Goal: Transaction & Acquisition: Purchase product/service

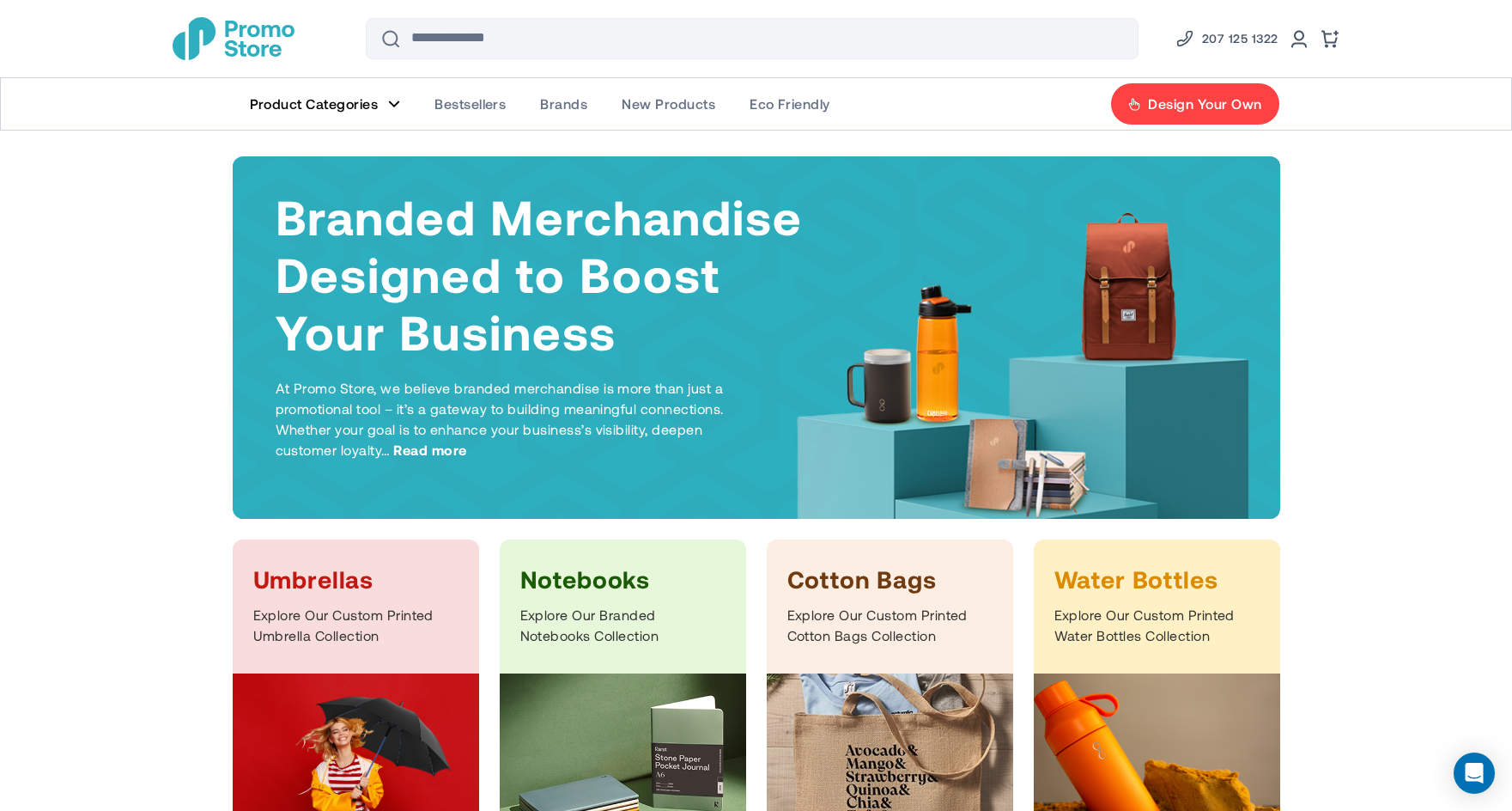
click at [382, 99] on link "Product Categories" at bounding box center [326, 104] width 185 height 51
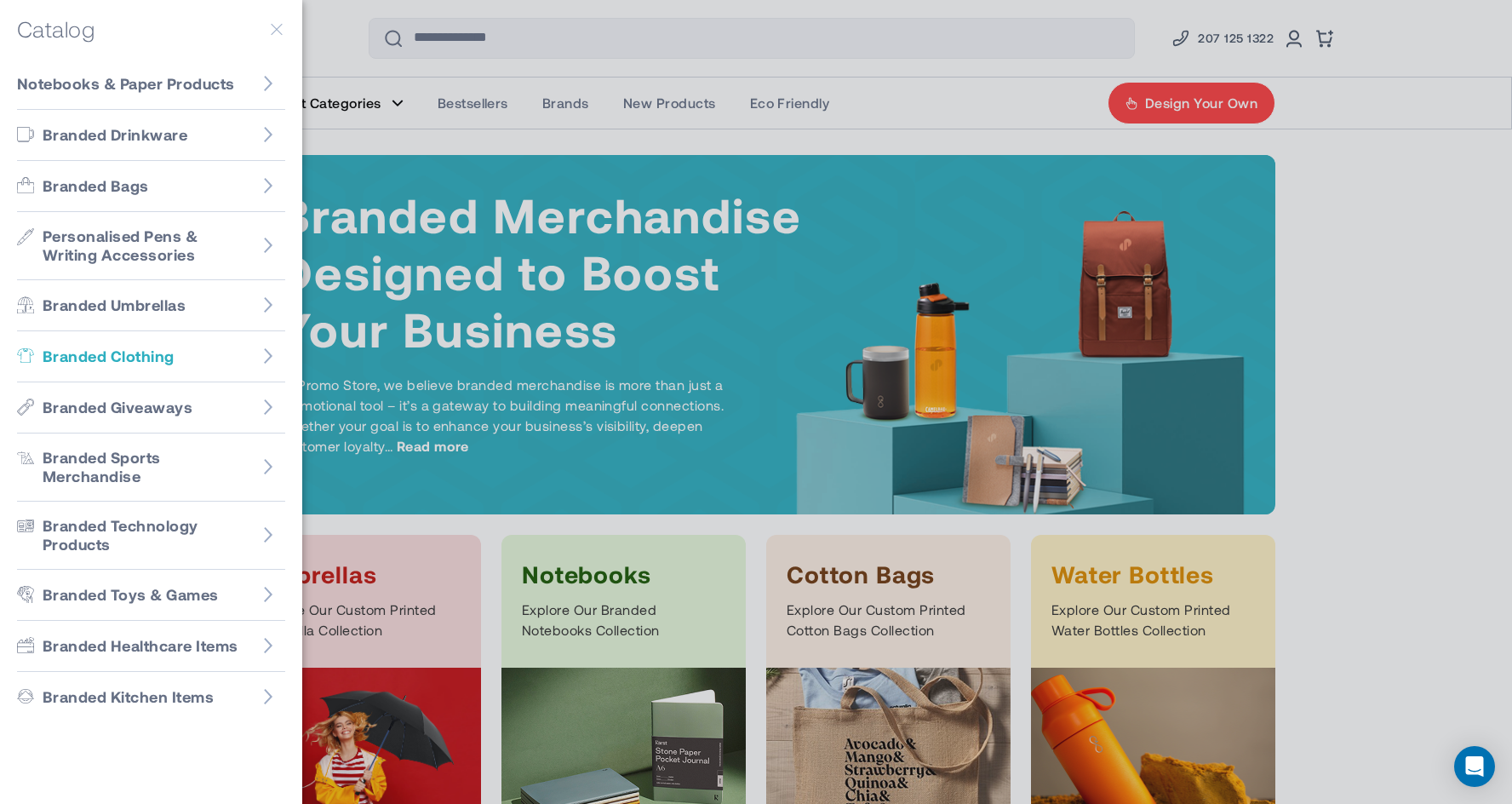
click at [103, 344] on link "Branded Clothing" at bounding box center [151, 356] width 268 height 51
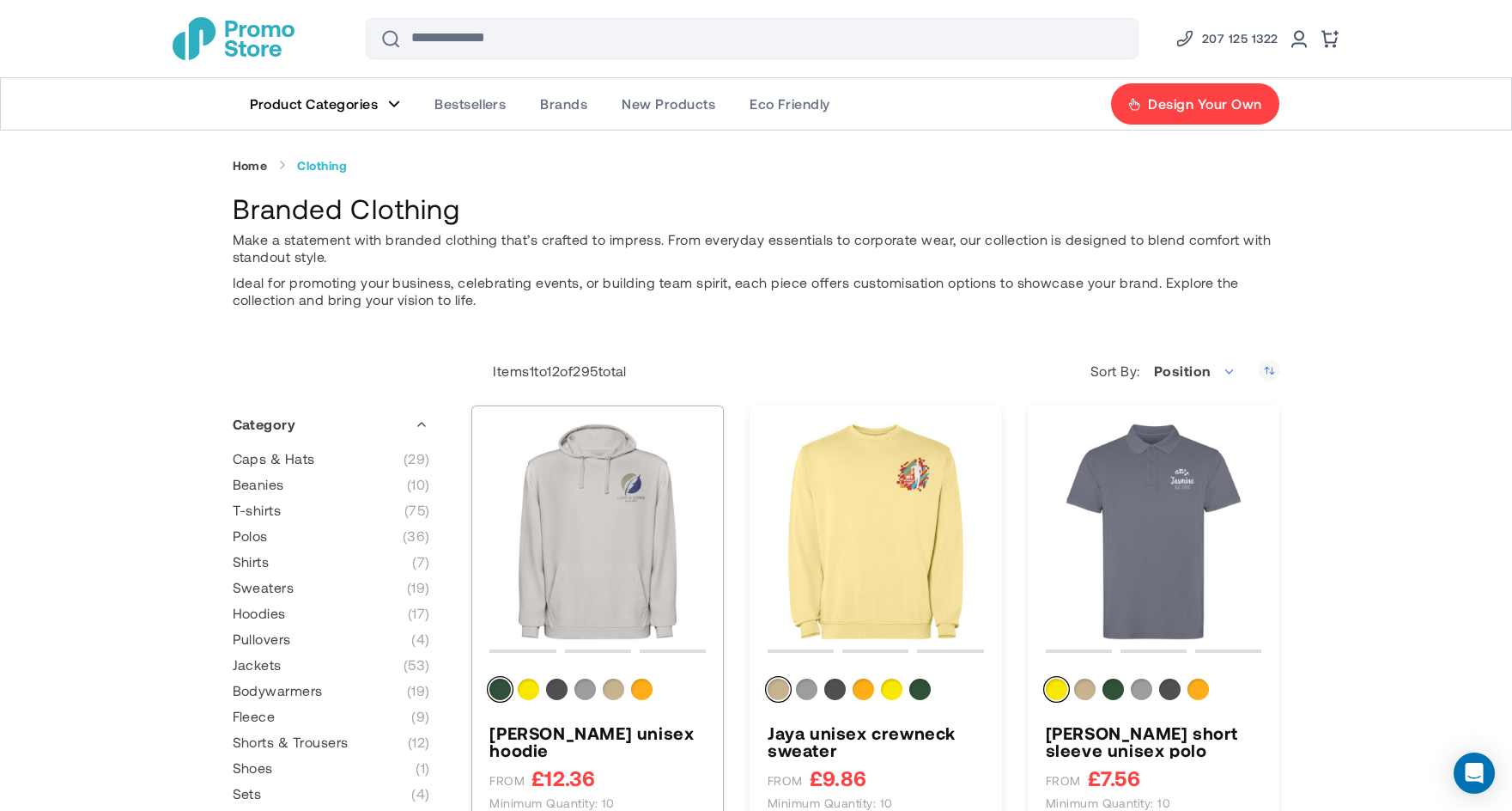
click at [607, 489] on img "Kenia unisex hoodie" at bounding box center [598, 531] width 216 height 216
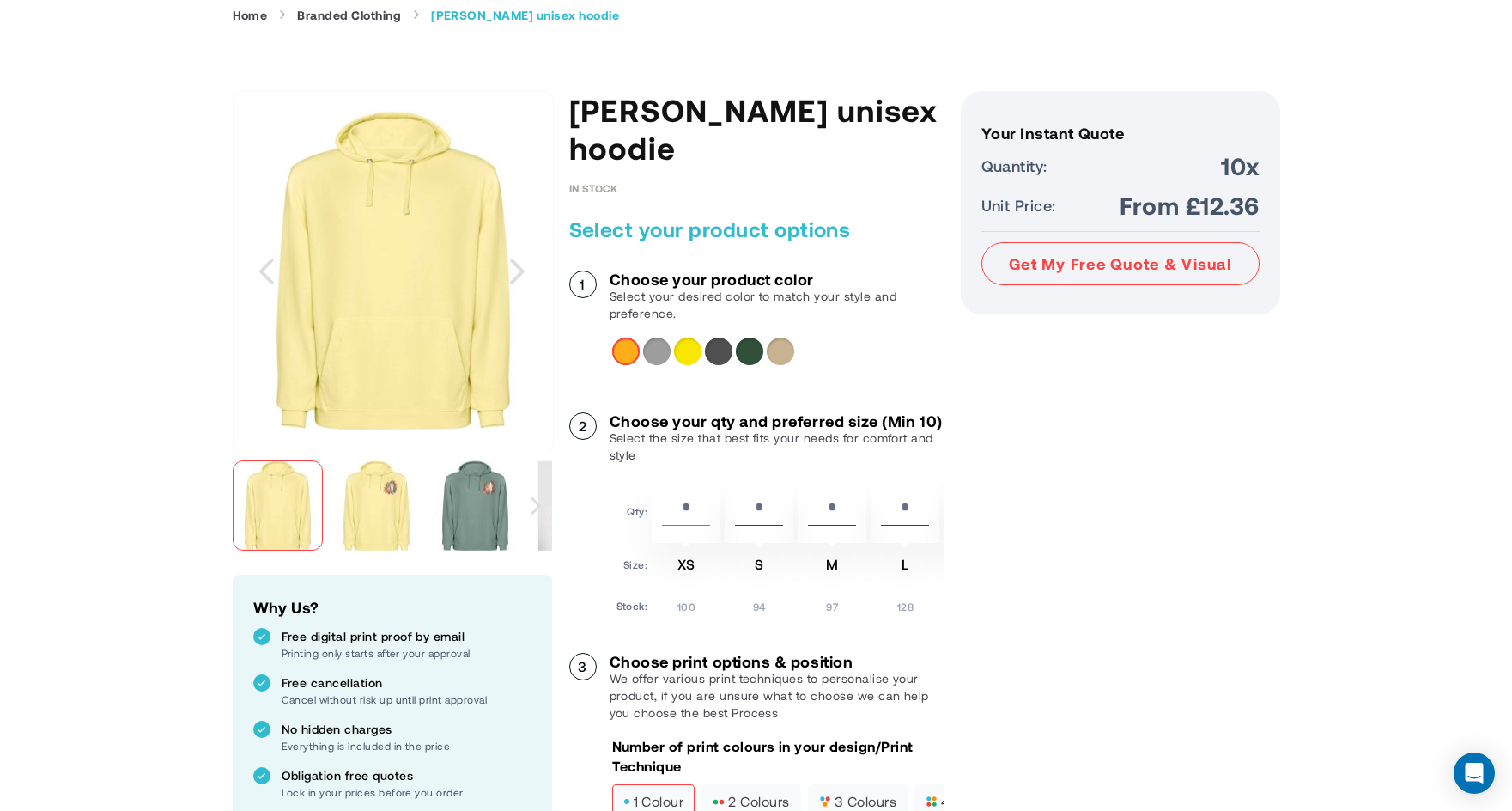
scroll to position [172, 0]
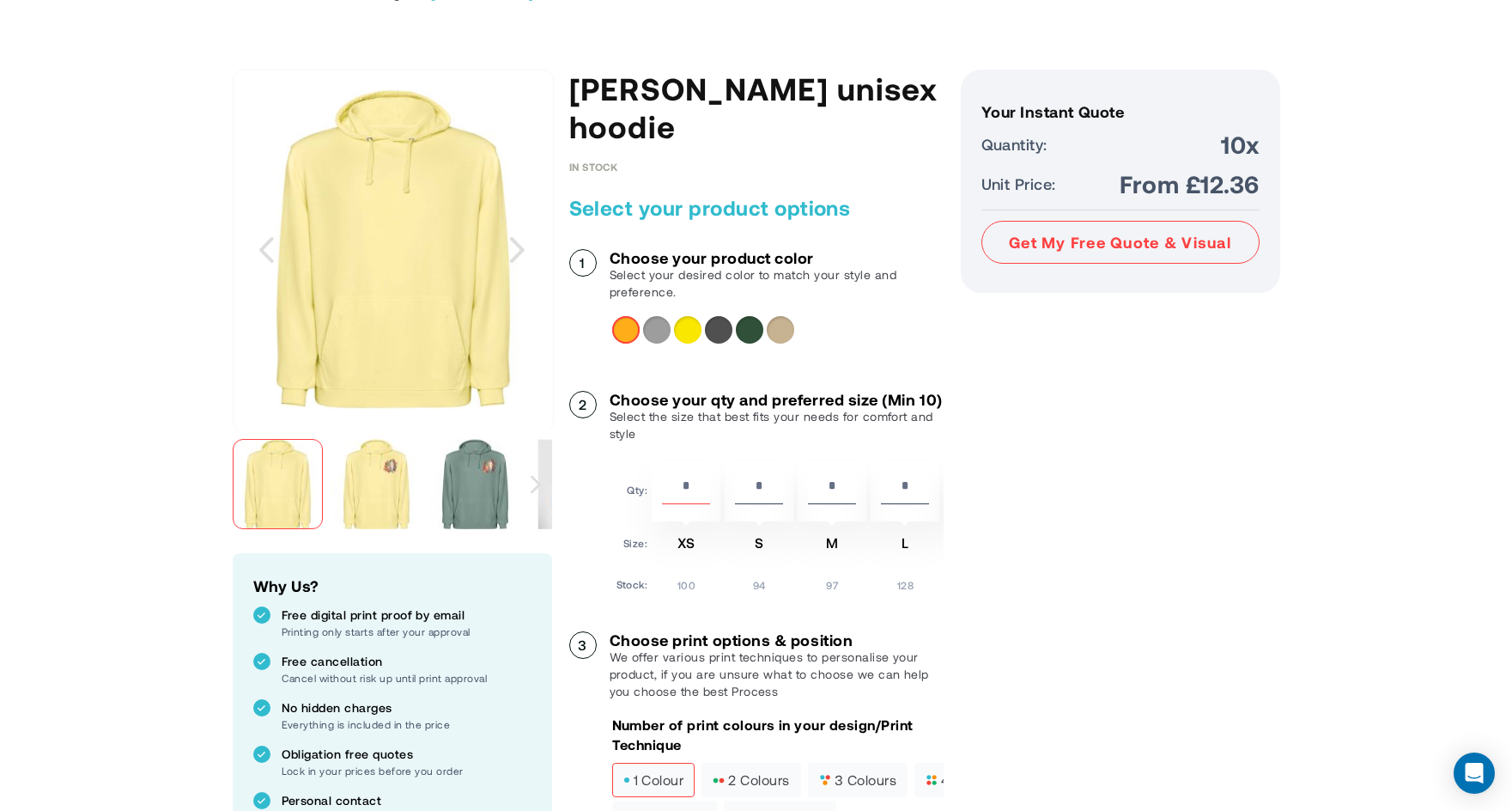
drag, startPoint x: 697, startPoint y: 466, endPoint x: 641, endPoint y: 469, distance: 56.1
click at [641, 469] on tr "Qty: ** * * * * * *" at bounding box center [887, 491] width 543 height 59
type input "*"
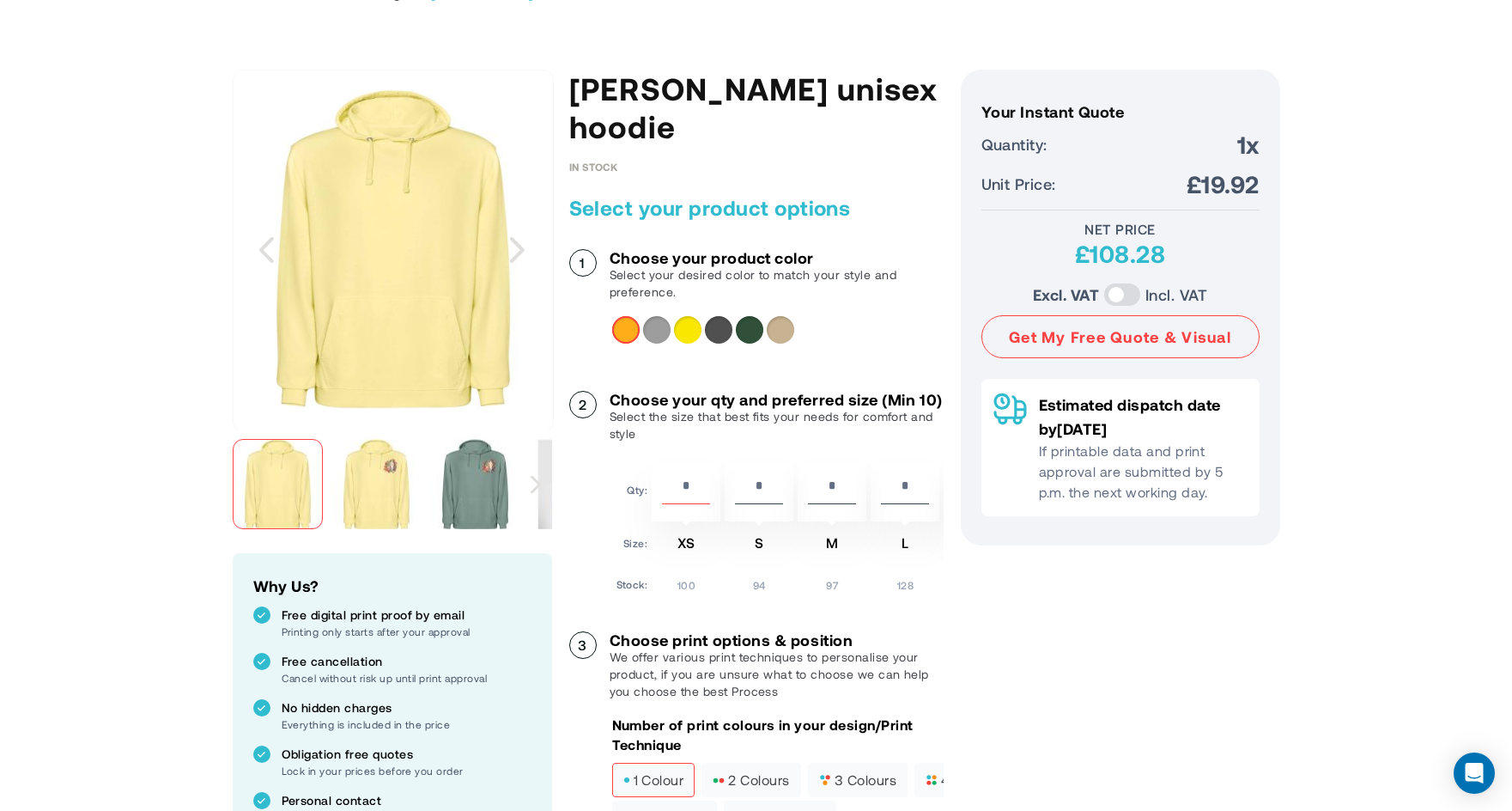
drag, startPoint x: 877, startPoint y: 90, endPoint x: 559, endPoint y: 89, distance: 318.0
click at [559, 89] on div "Skip to the end of the images gallery Skip to the beginning of the images galle…" at bounding box center [757, 782] width 1048 height 1427
click at [799, 91] on h1 "Kenia unisex hoodie" at bounding box center [756, 107] width 374 height 76
drag, startPoint x: 877, startPoint y: 90, endPoint x: 574, endPoint y: 84, distance: 303.1
click at [574, 84] on h1 "[PERSON_NAME] unisex hoodie" at bounding box center [756, 107] width 374 height 76
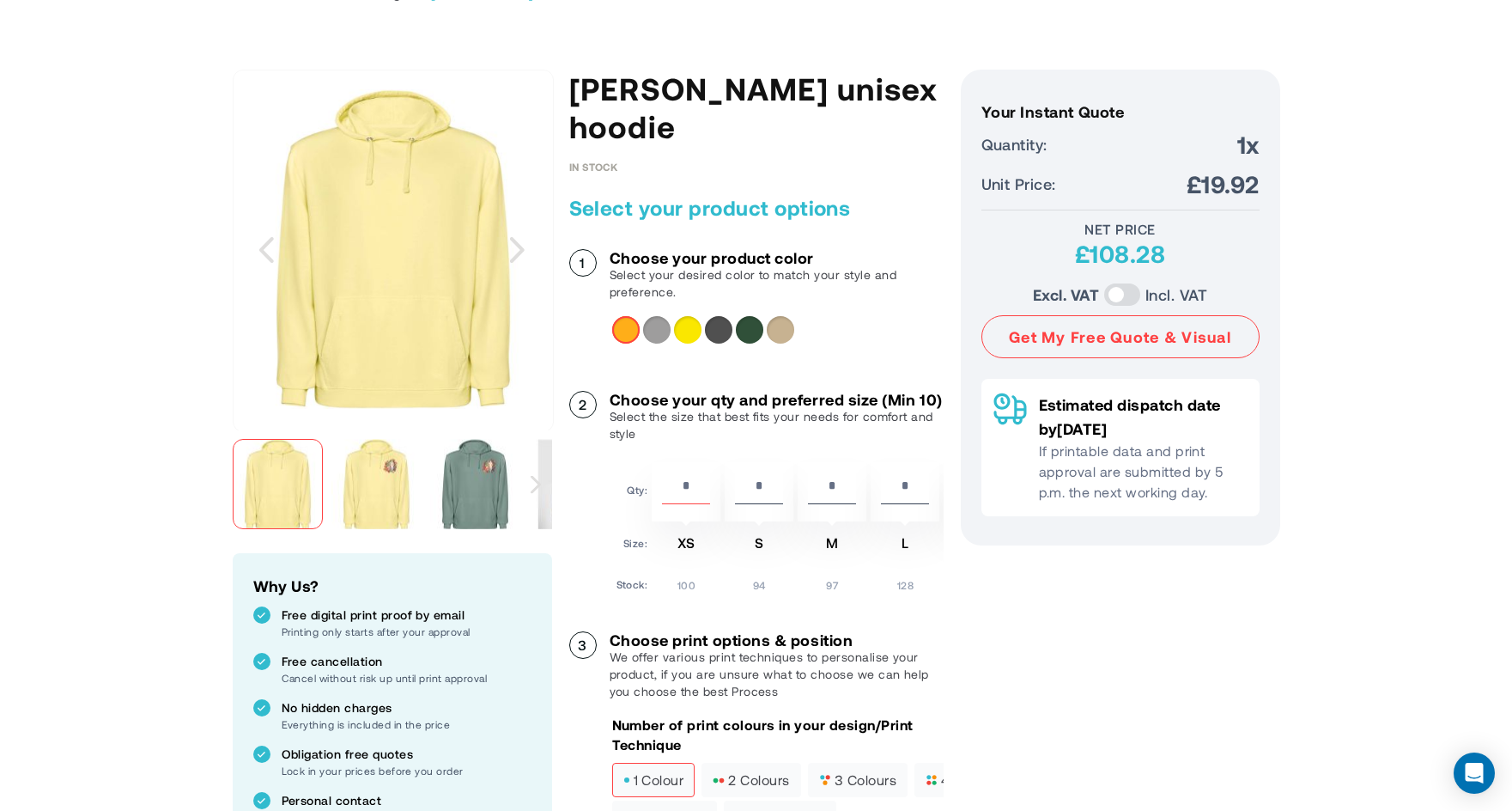
copy h1 "[PERSON_NAME] unisex hoodie"
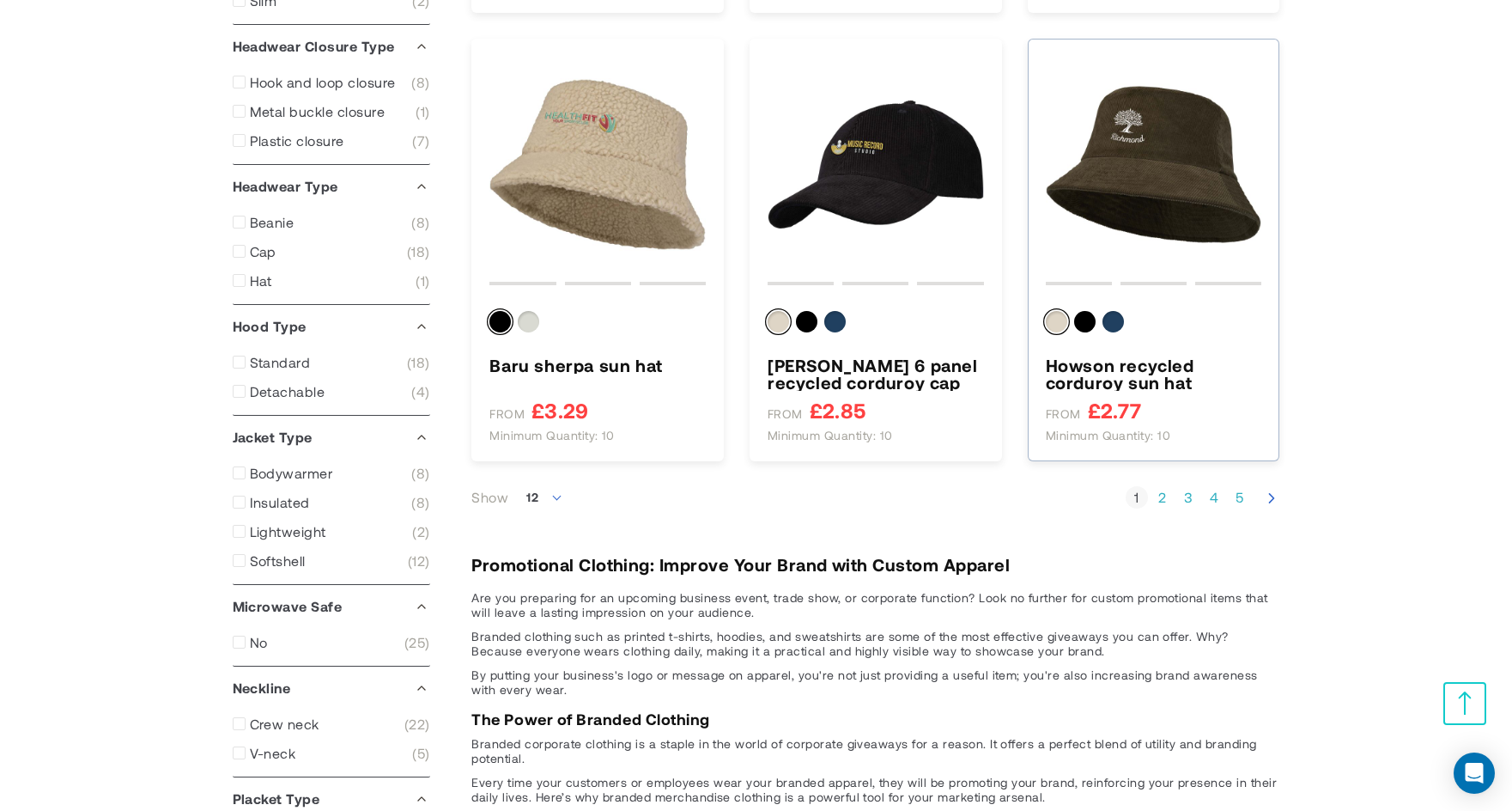
scroll to position [1717, 0]
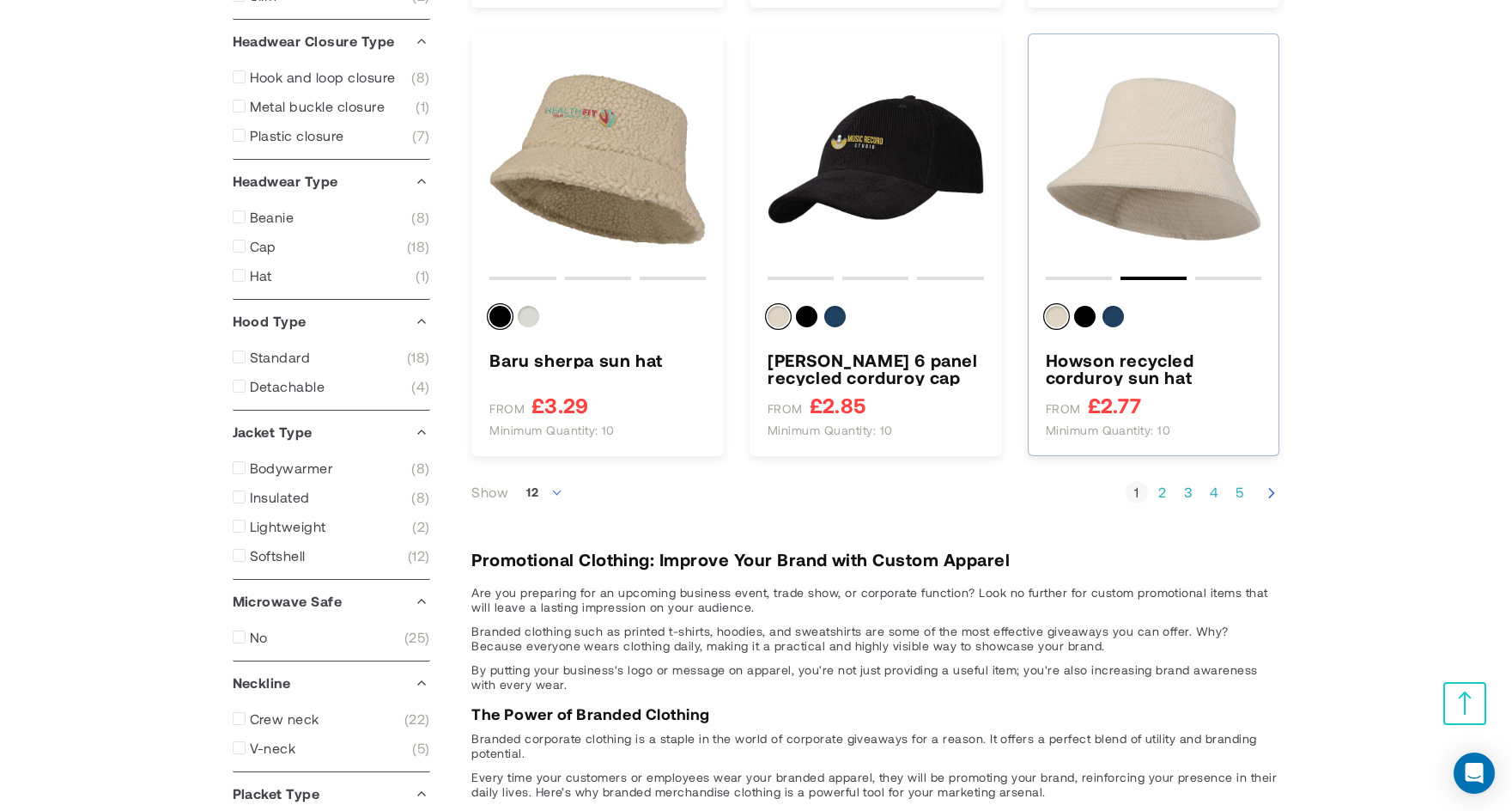
click at [1139, 252] on img "Howson recycled corduroy sun hat" at bounding box center [1154, 159] width 216 height 216
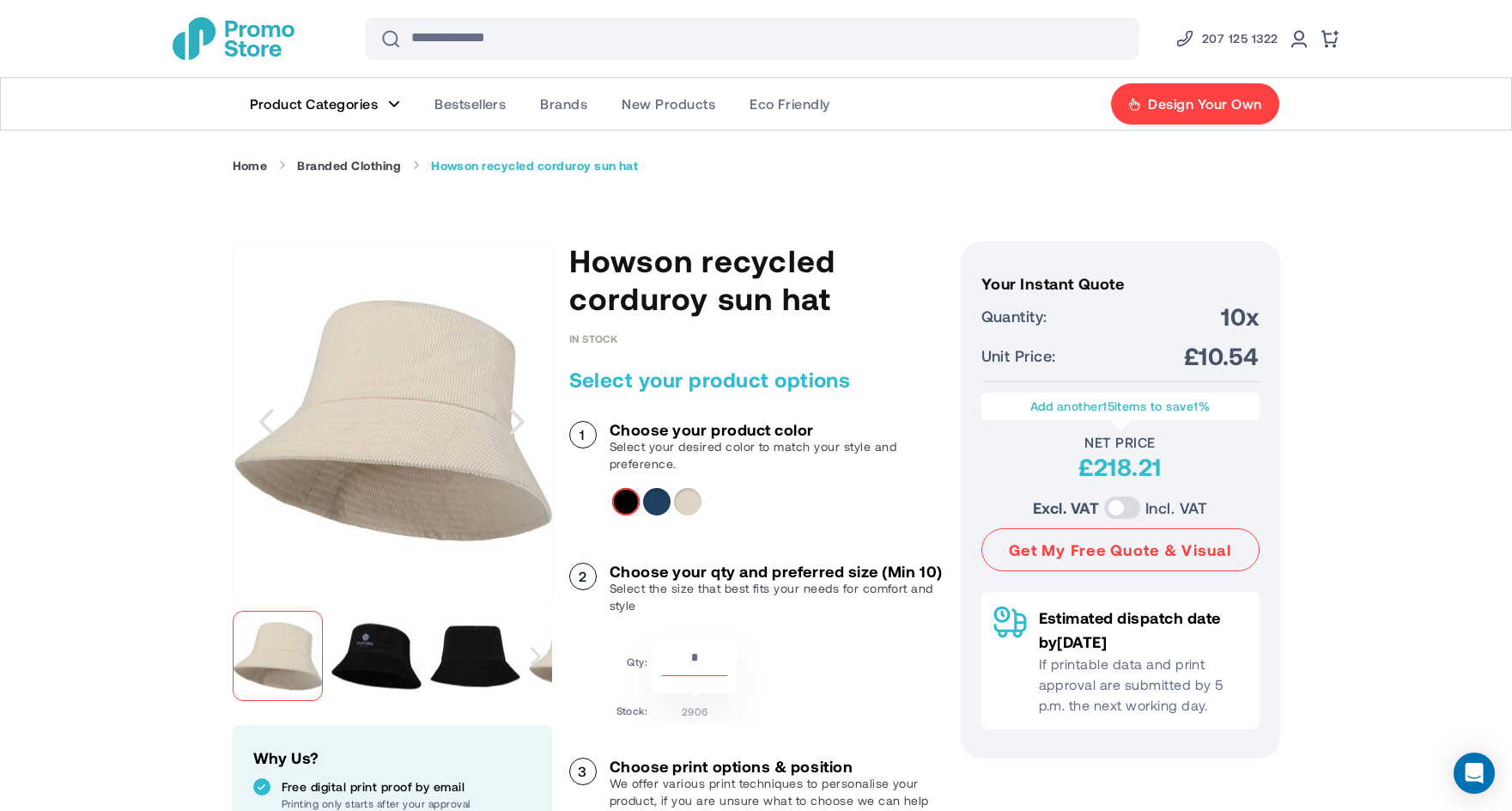
drag, startPoint x: 704, startPoint y: 676, endPoint x: 657, endPoint y: 679, distance: 47.1
click at [657, 679] on div "**" at bounding box center [694, 663] width 86 height 59
drag, startPoint x: 705, startPoint y: 671, endPoint x: 665, endPoint y: 673, distance: 40.0
click at [666, 673] on input "**" at bounding box center [695, 661] width 66 height 29
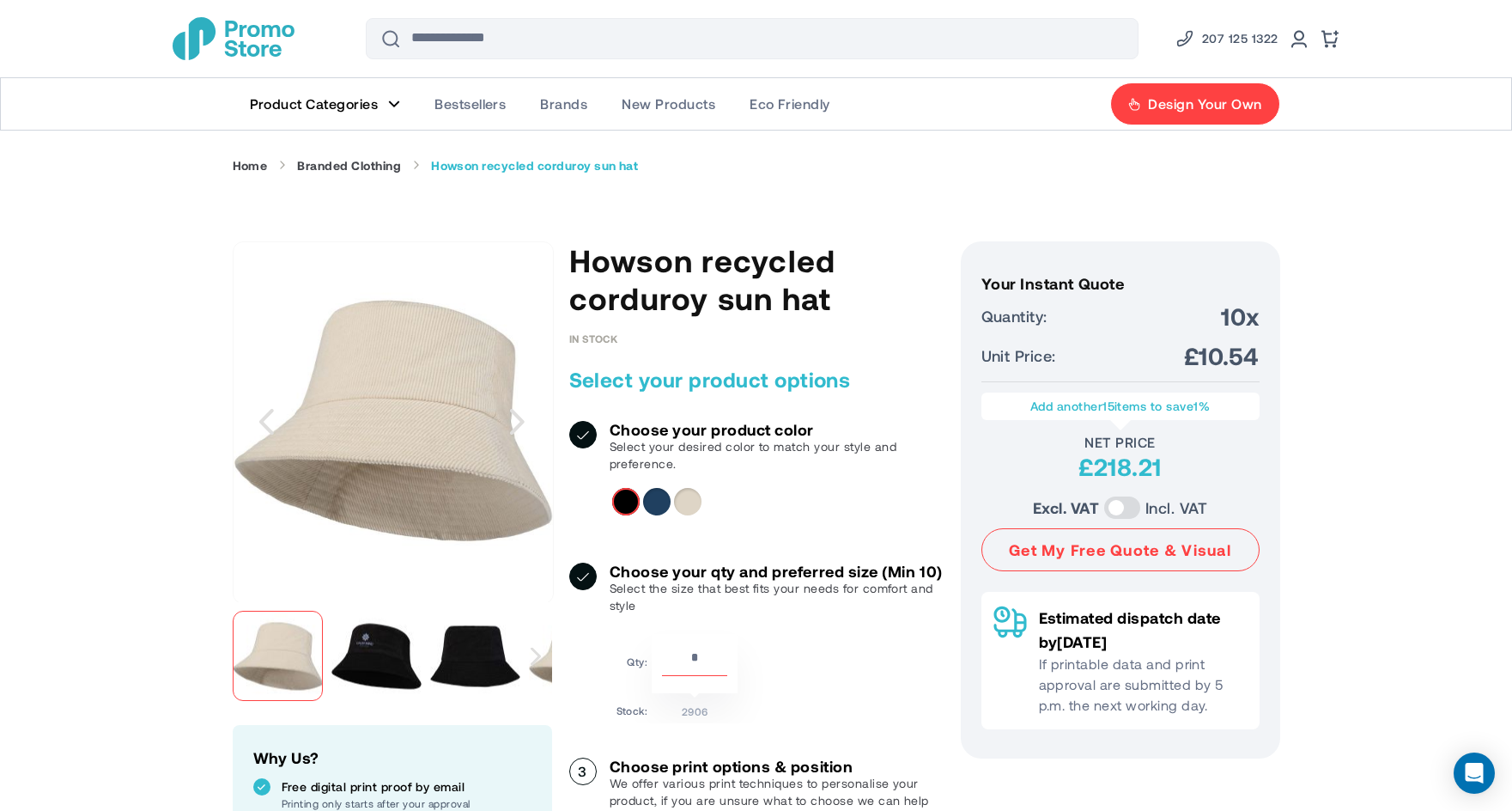
type input "**"
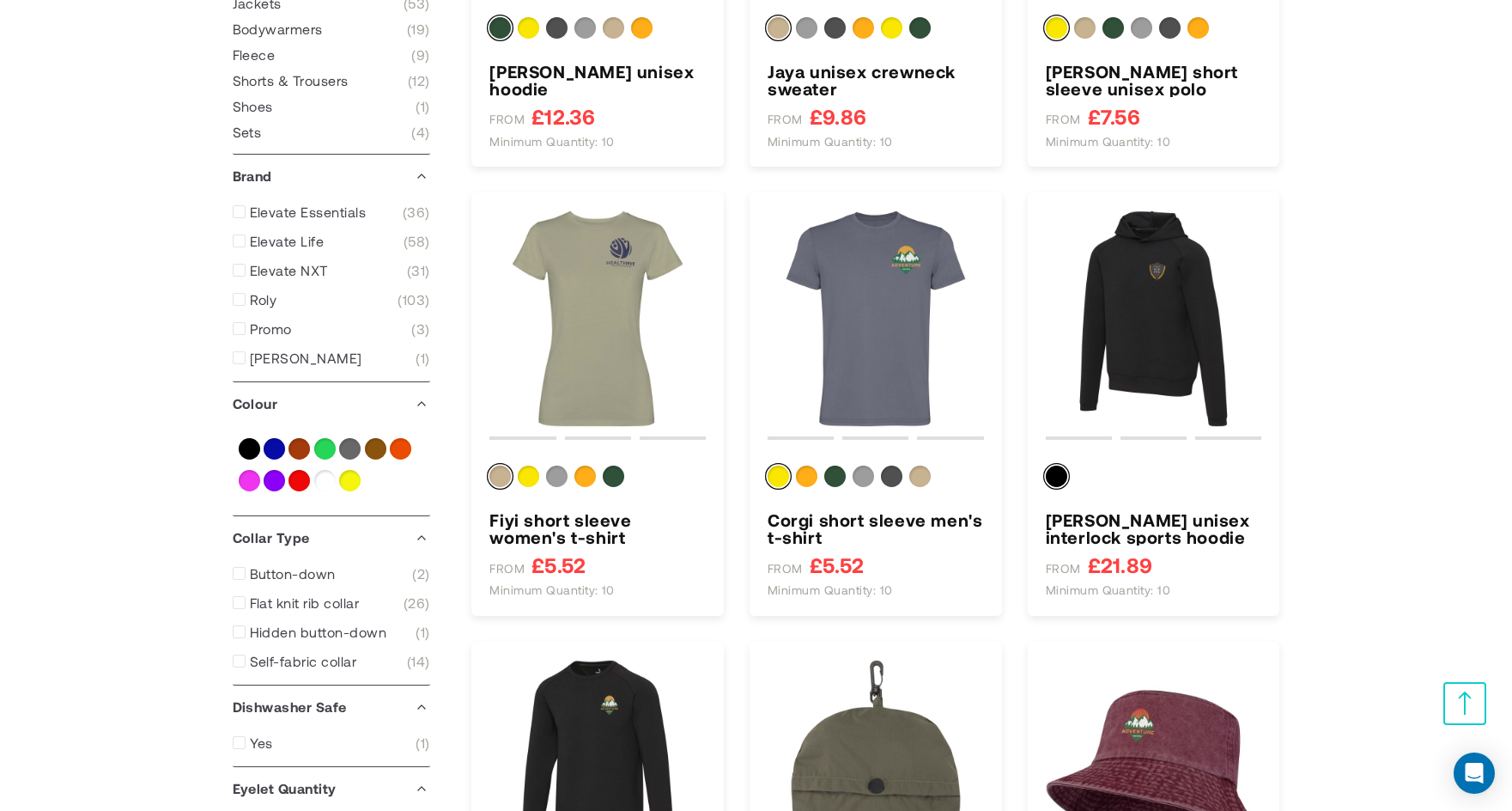
scroll to position [601, 0]
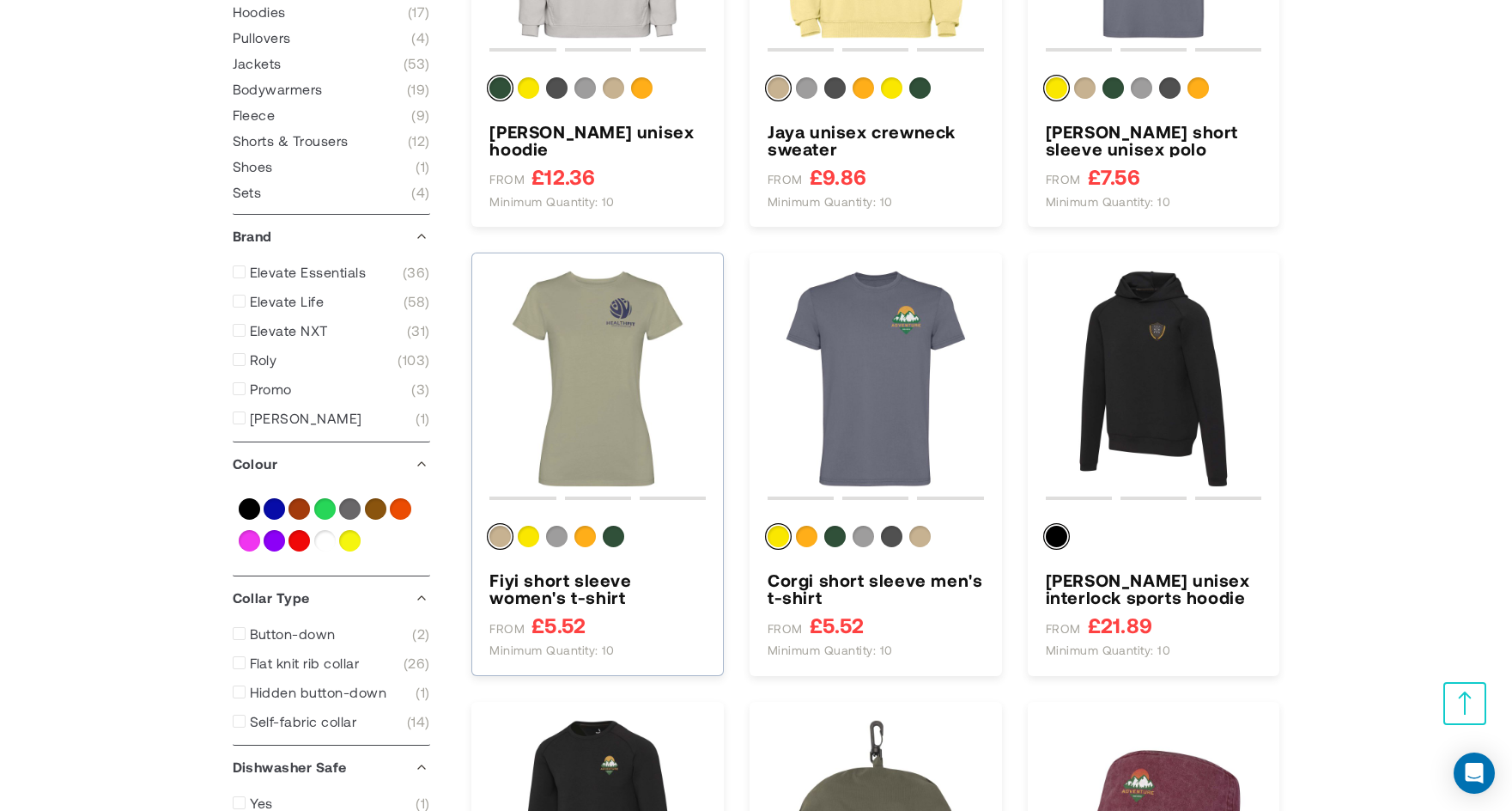
click at [626, 369] on img "Fiyi short sleeve women&#039;s t-shirt" at bounding box center [598, 378] width 216 height 216
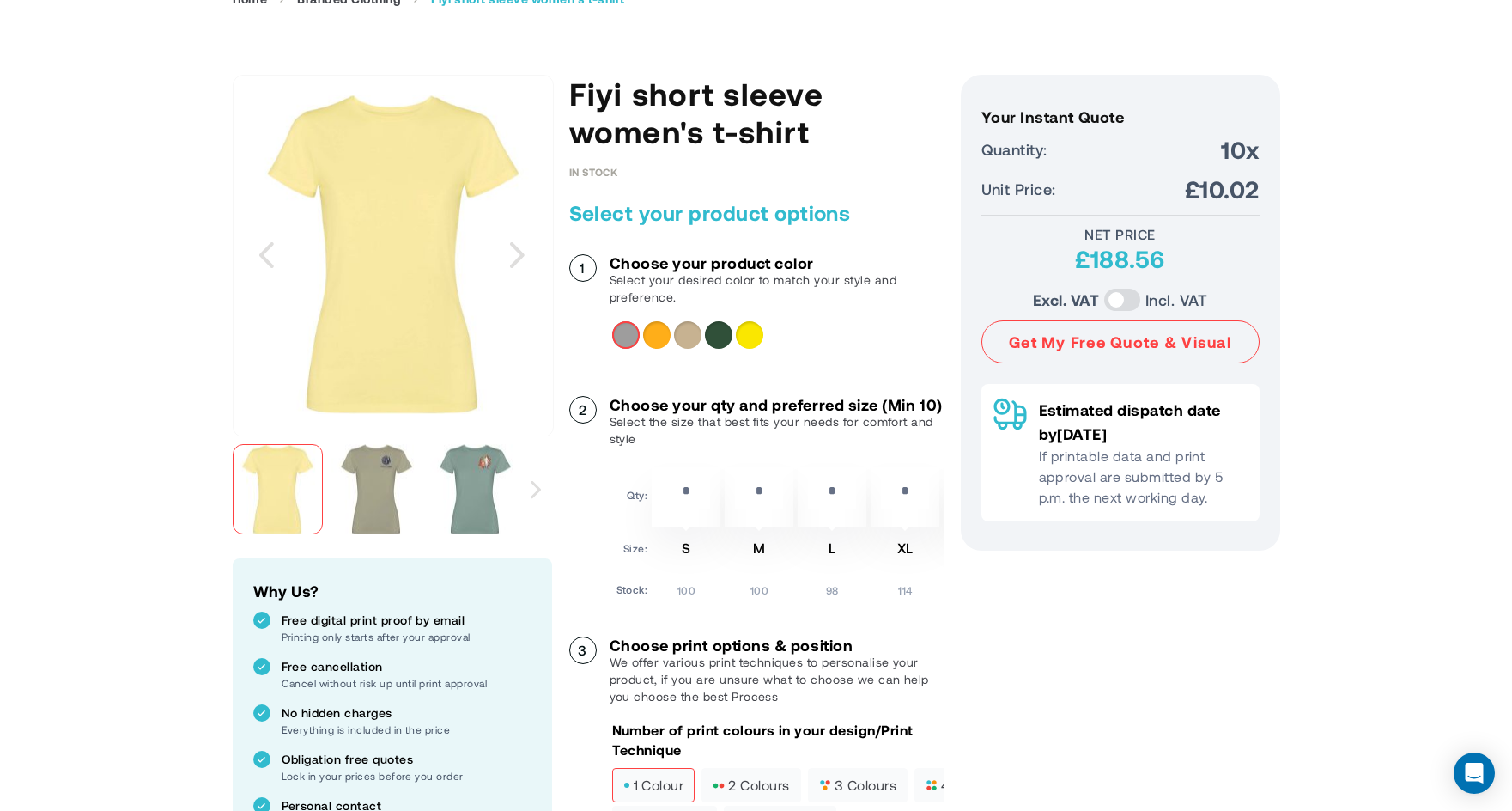
scroll to position [172, 0]
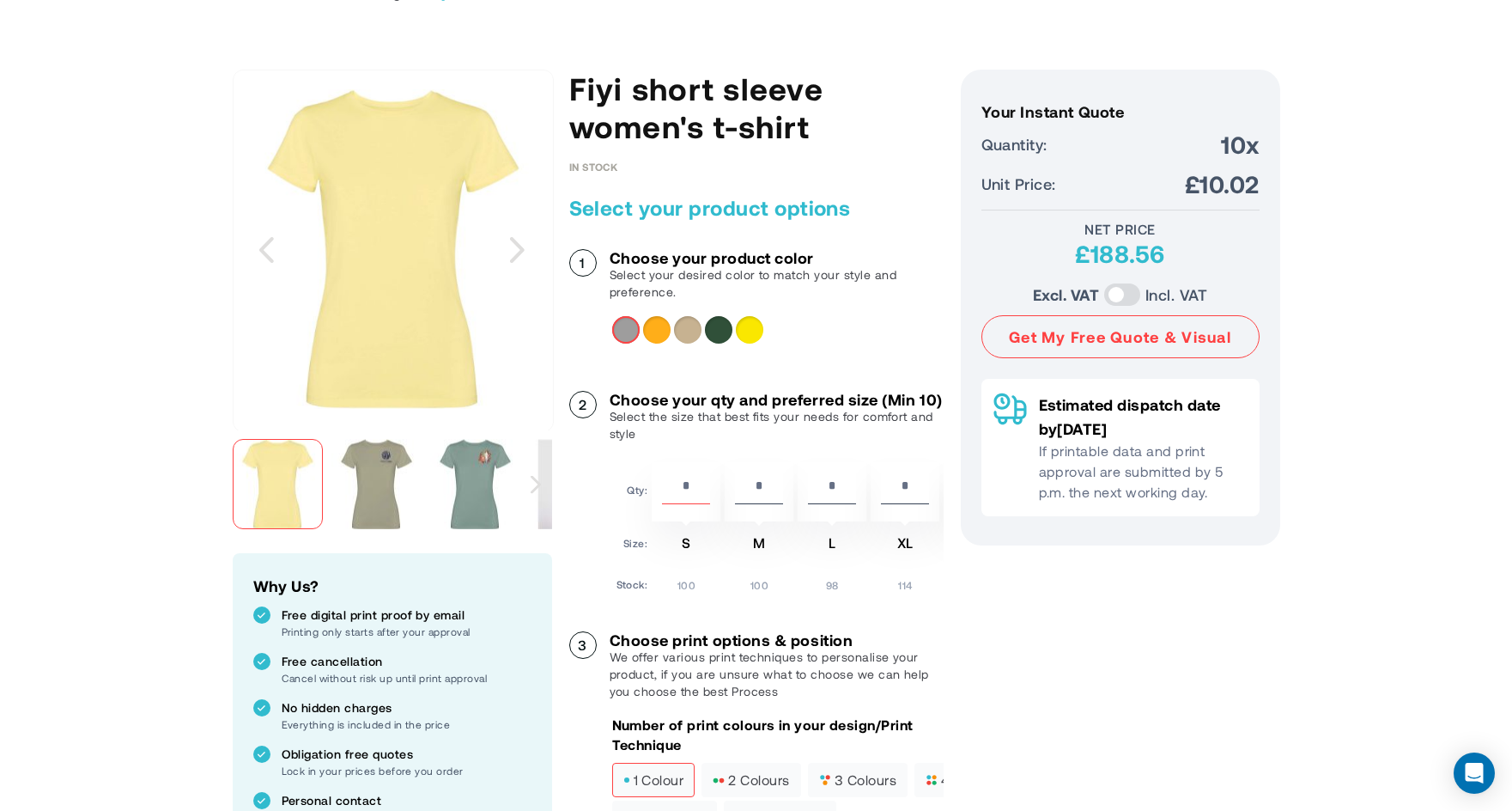
drag, startPoint x: 699, startPoint y: 509, endPoint x: 635, endPoint y: 512, distance: 64.1
click at [638, 511] on tr "Qty: ** * * * *" at bounding box center [814, 491] width 397 height 59
type input "*"
drag, startPoint x: 808, startPoint y: 127, endPoint x: 572, endPoint y: 96, distance: 238.0
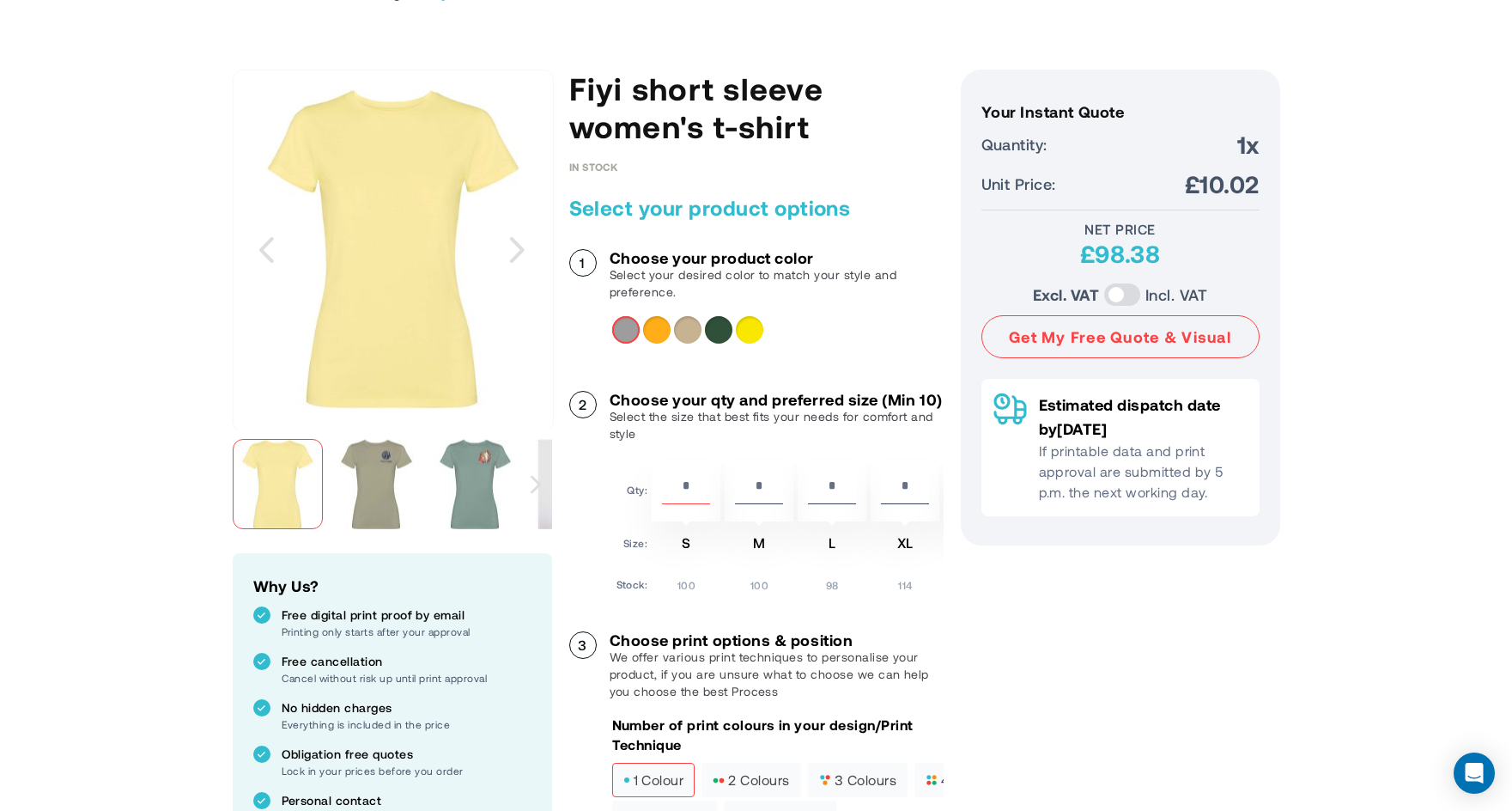
click at [572, 96] on h1 "Fiyi short sleeve women's t-shirt" at bounding box center [756, 107] width 374 height 76
copy h1 "Fiyi short sleeve women's t-shirt"
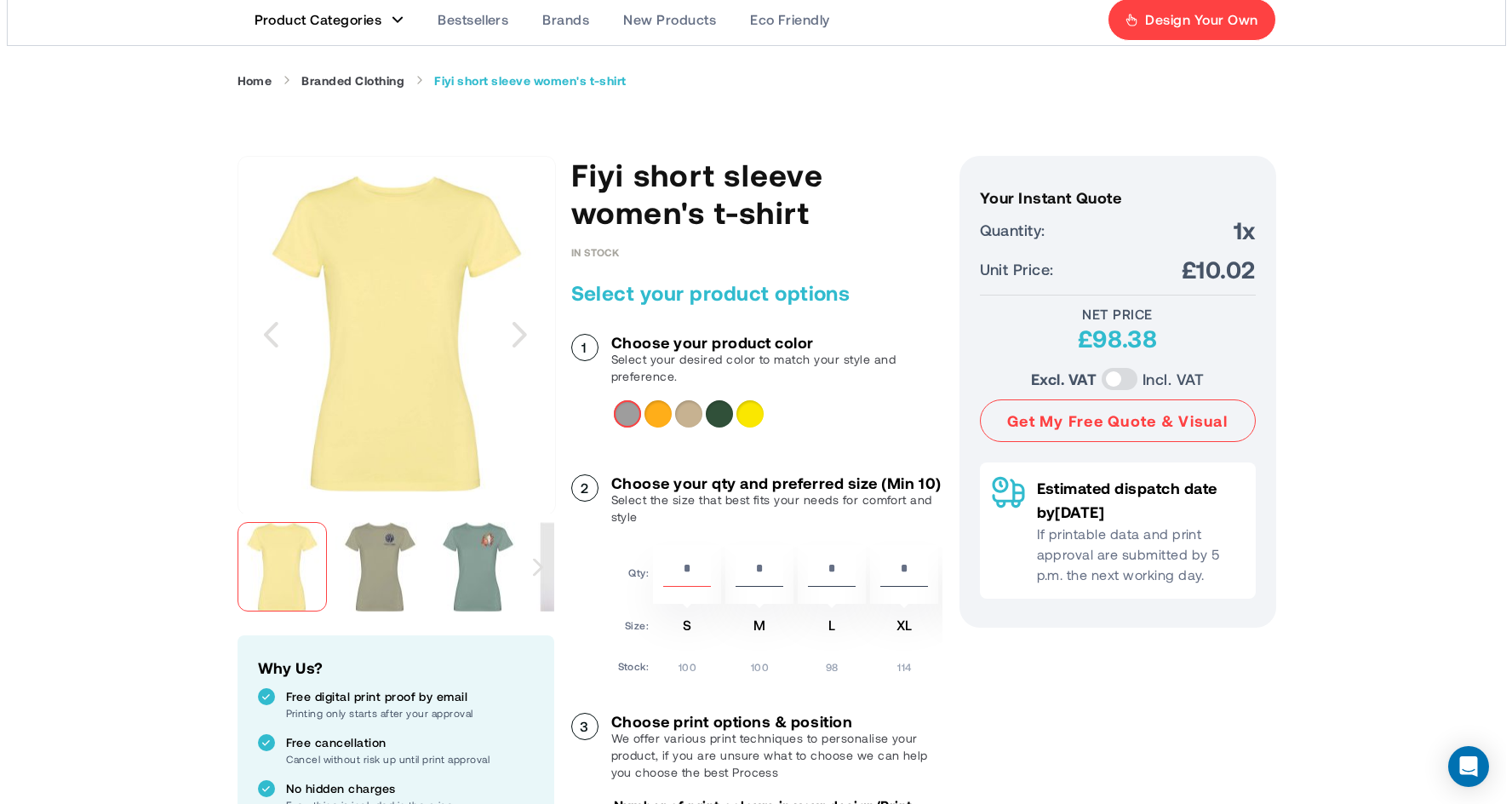
scroll to position [0, 0]
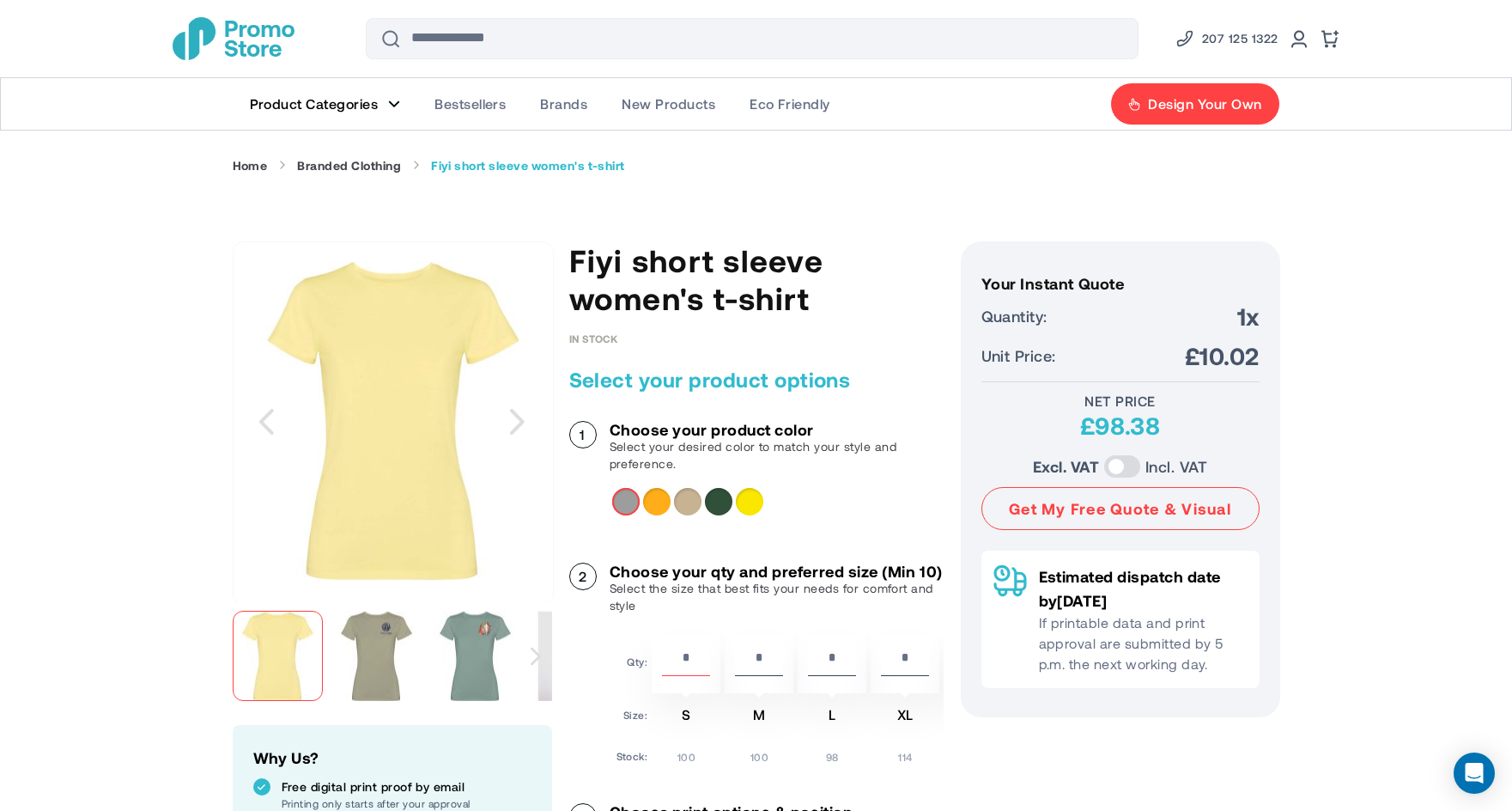
click at [348, 112] on span "Product Categories" at bounding box center [314, 104] width 129 height 17
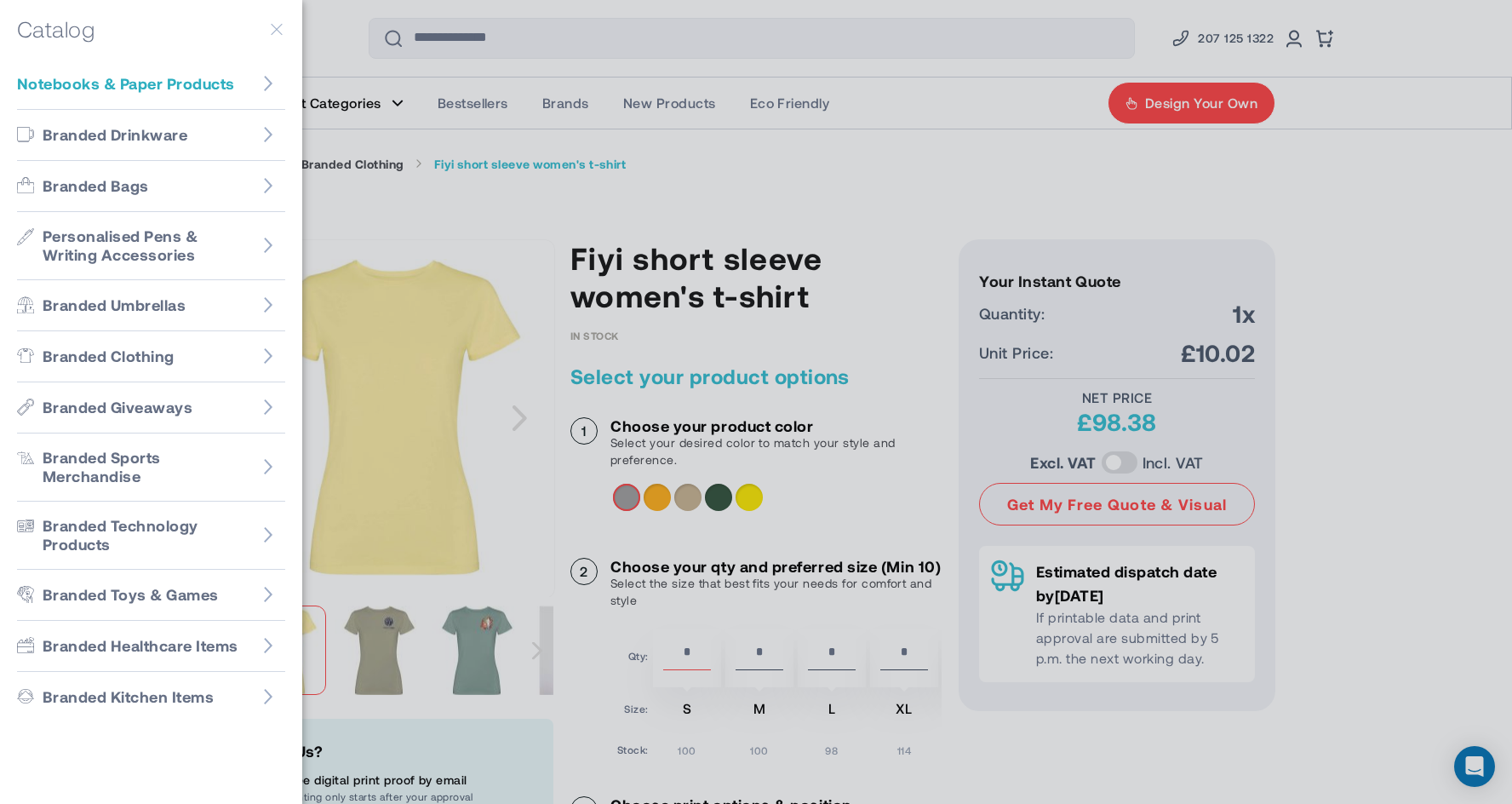
click at [197, 84] on span "Notebooks & Paper Products" at bounding box center [125, 84] width 217 height 20
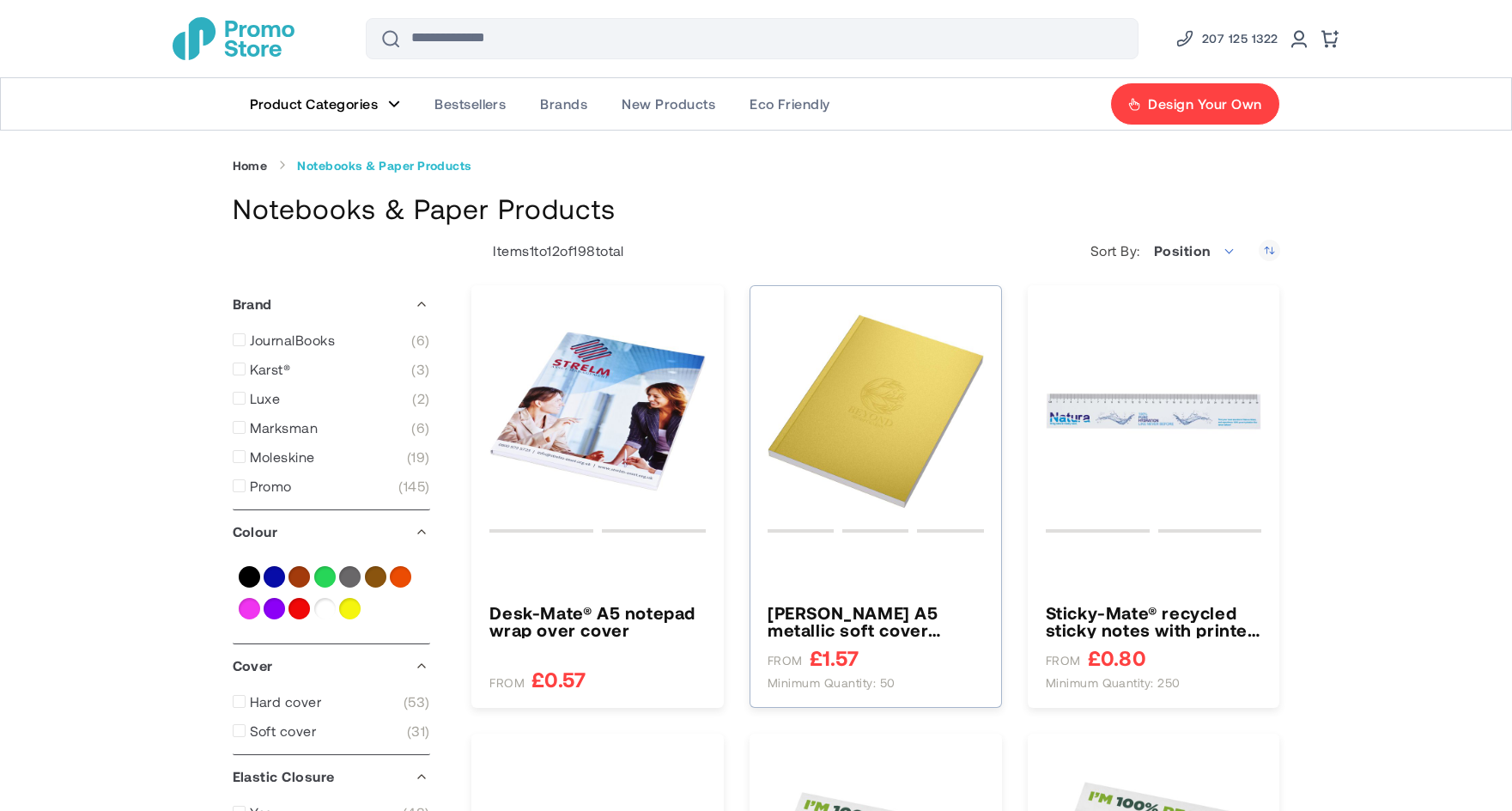
type input "****"
type input "*****"
click at [820, 464] on img "Novella Austen A5 metallic soft cover notebook - 100 sheets" at bounding box center [876, 411] width 216 height 216
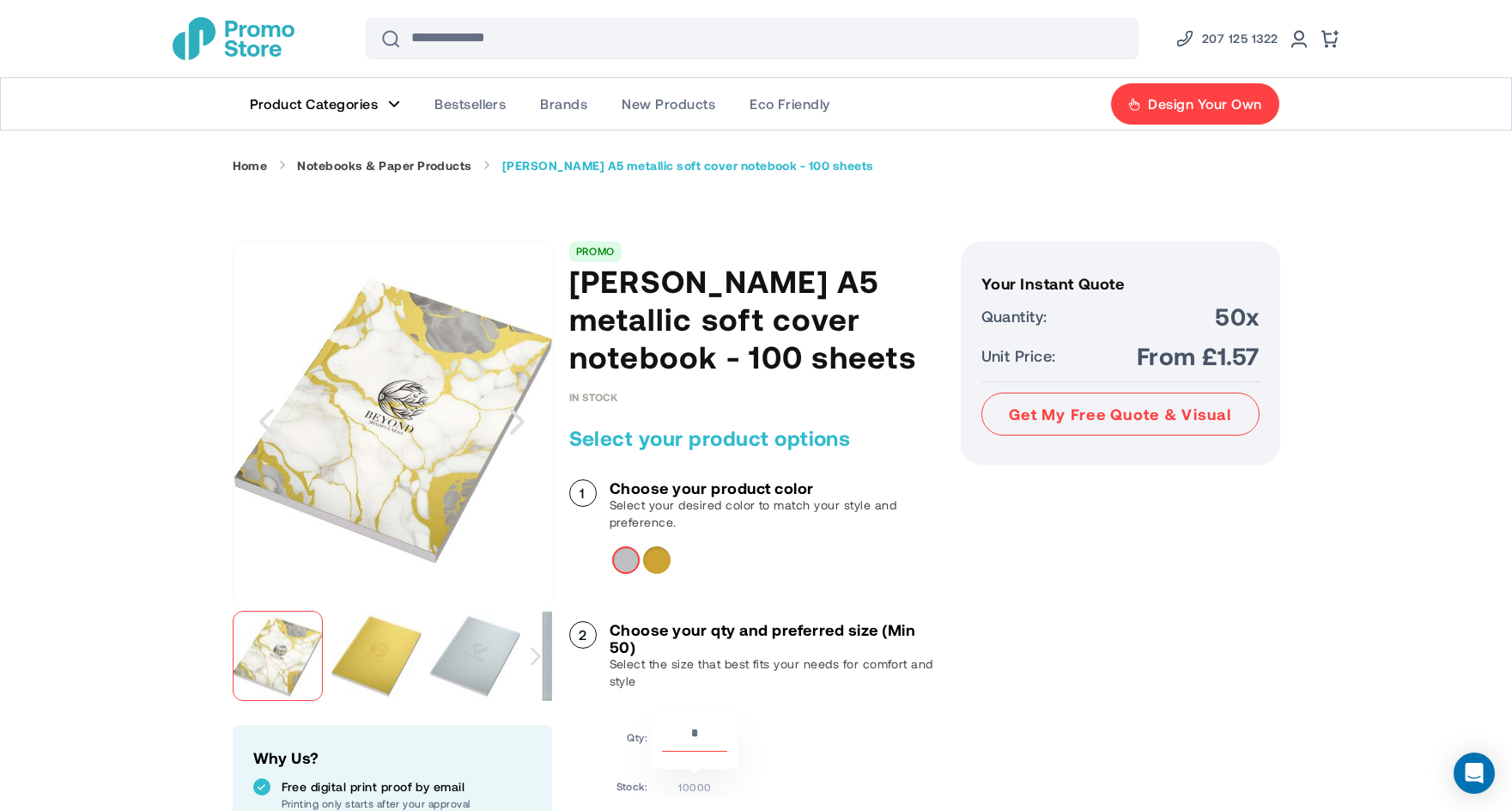
drag, startPoint x: 914, startPoint y: 357, endPoint x: 568, endPoint y: 270, distance: 356.8
copy h1 "Novella Austen A5 metallic soft cover notebook - 100 sheets"
